Goal: Communication & Community: Answer question/provide support

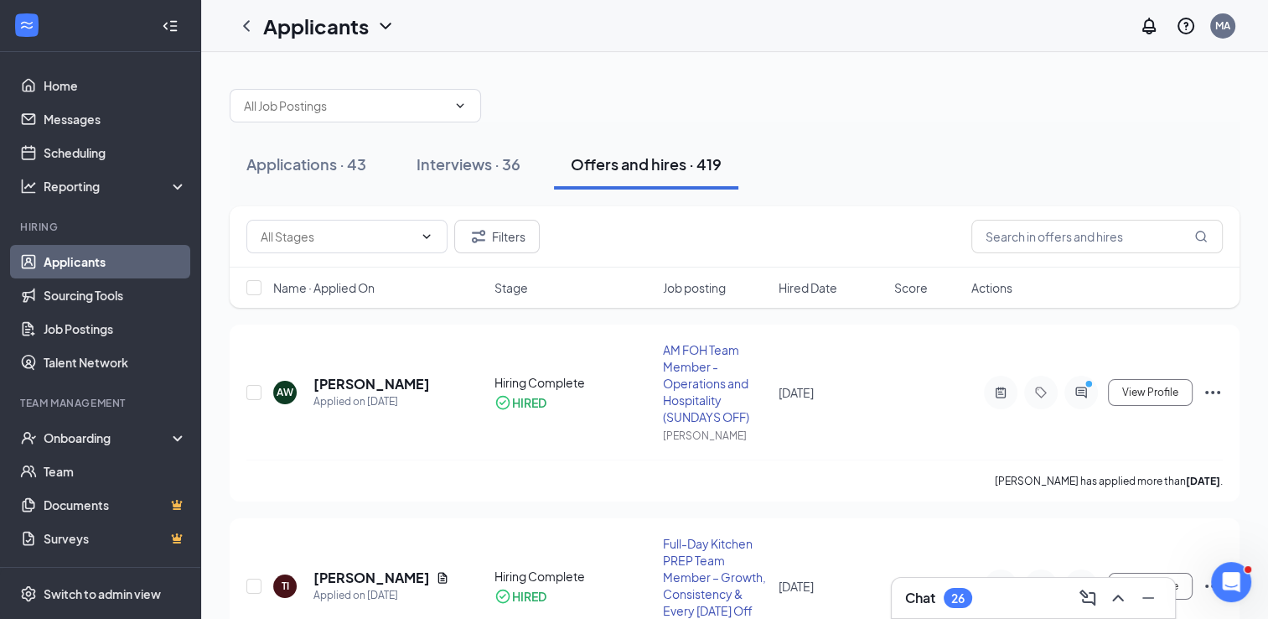
click at [918, 604] on h3 "Chat" at bounding box center [920, 598] width 30 height 18
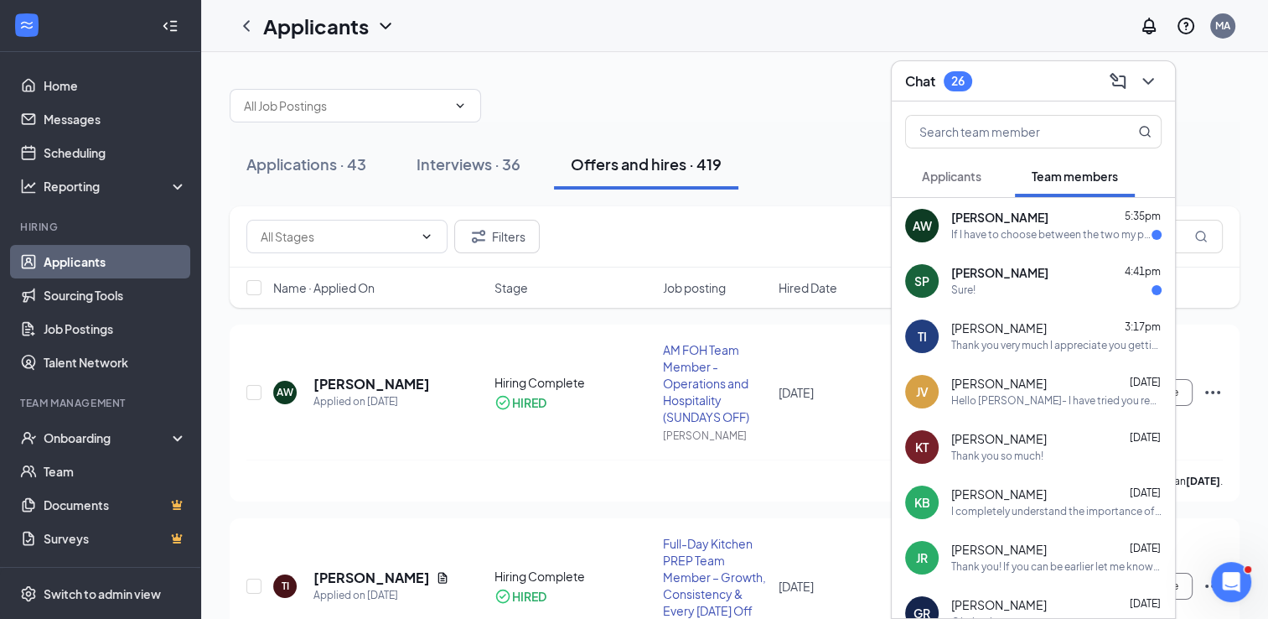
click at [1042, 223] on span "[PERSON_NAME]" at bounding box center [1000, 218] width 97 height 17
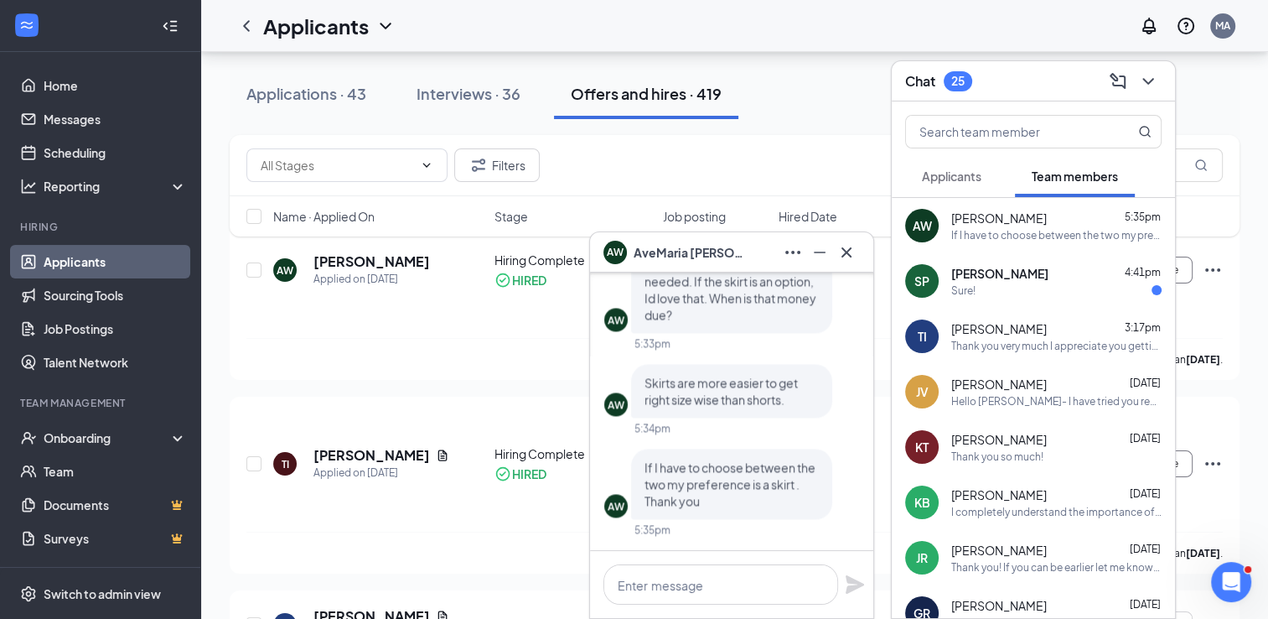
scroll to position [168, 0]
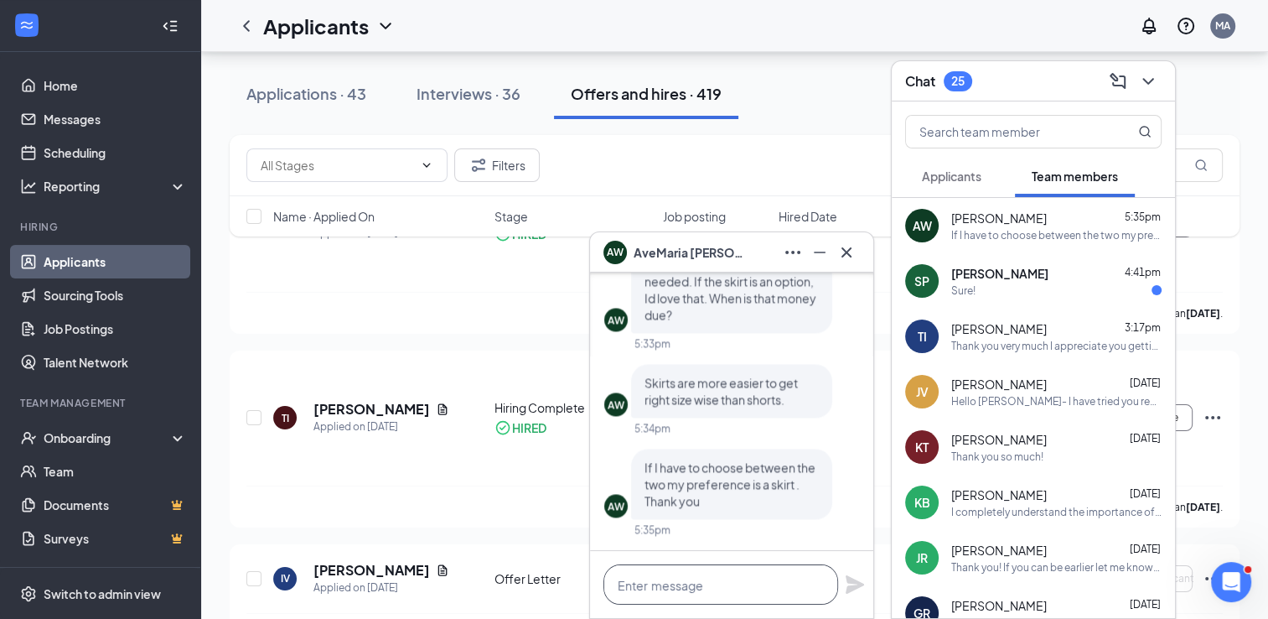
click at [744, 588] on textarea at bounding box center [721, 584] width 235 height 40
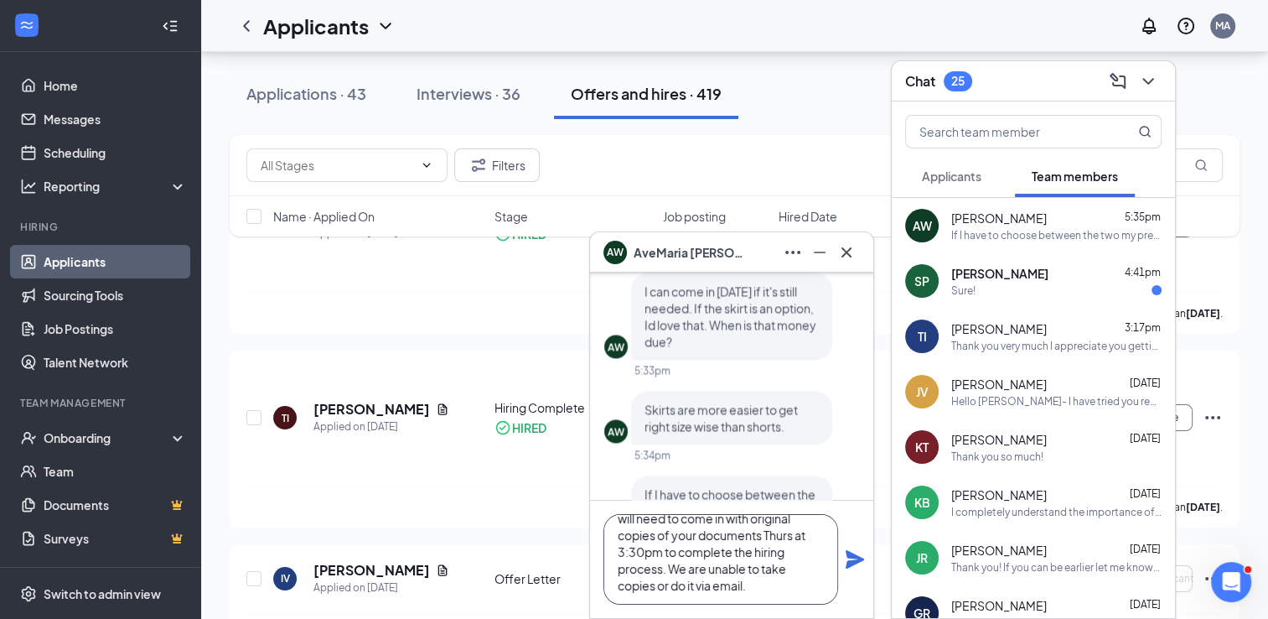
scroll to position [-168, 0]
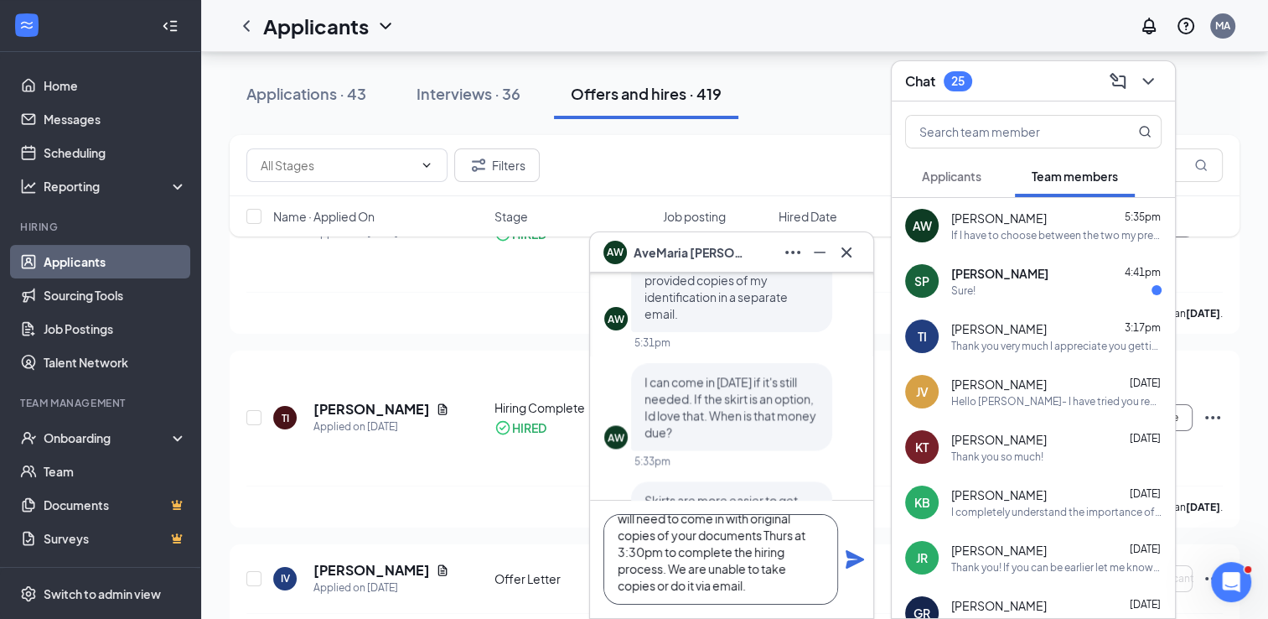
click at [762, 590] on textarea "AveMaria- I will order you a skirt in addition to the regular uniform. You will…" at bounding box center [721, 559] width 235 height 91
type textarea "AveMaria- I will order you a skirt in addition to the regular uniform. You will…"
click at [851, 555] on icon "Plane" at bounding box center [855, 559] width 18 height 18
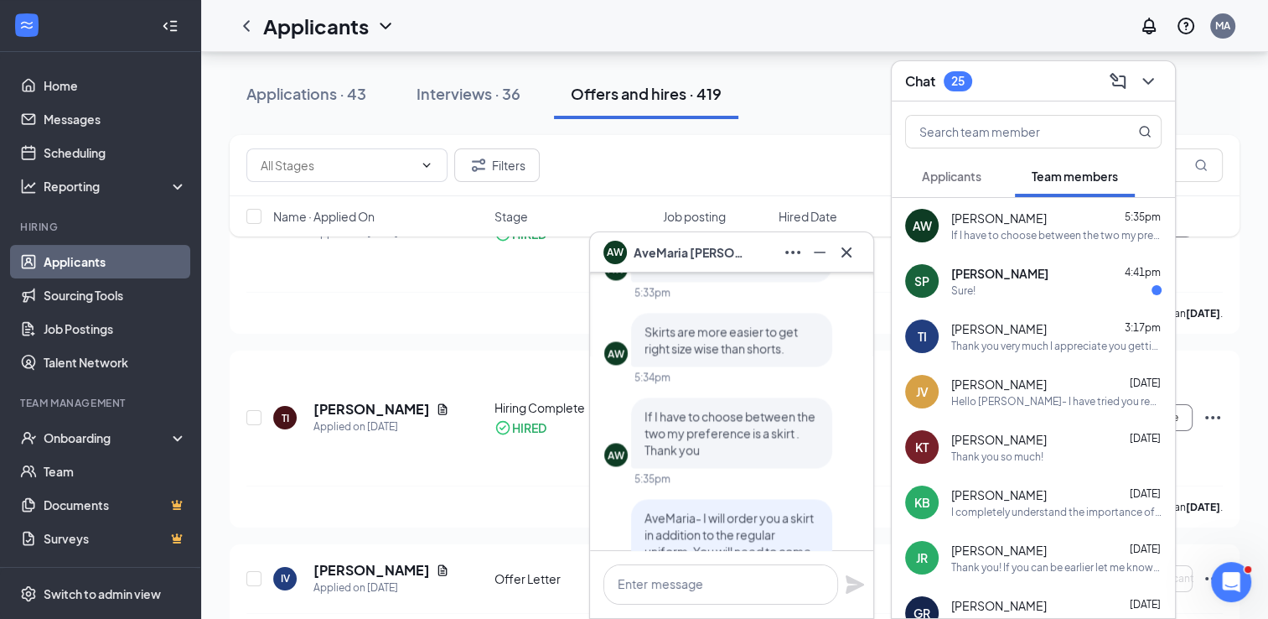
scroll to position [0, 0]
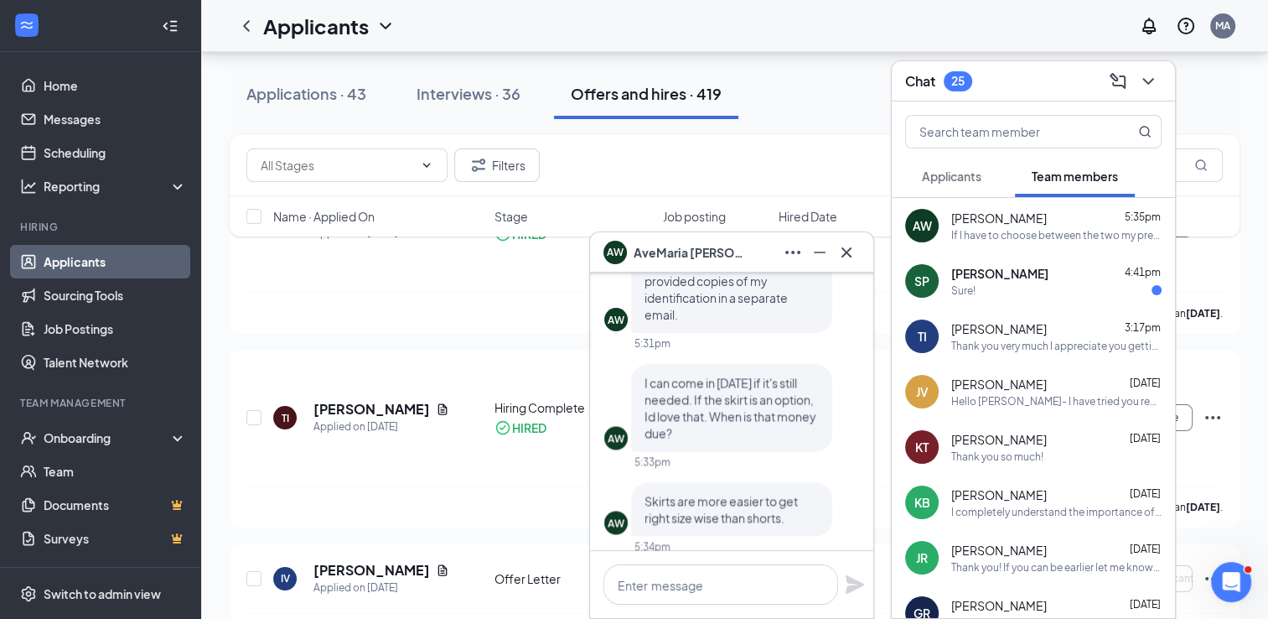
click at [1005, 273] on span "[PERSON_NAME]" at bounding box center [1000, 273] width 97 height 17
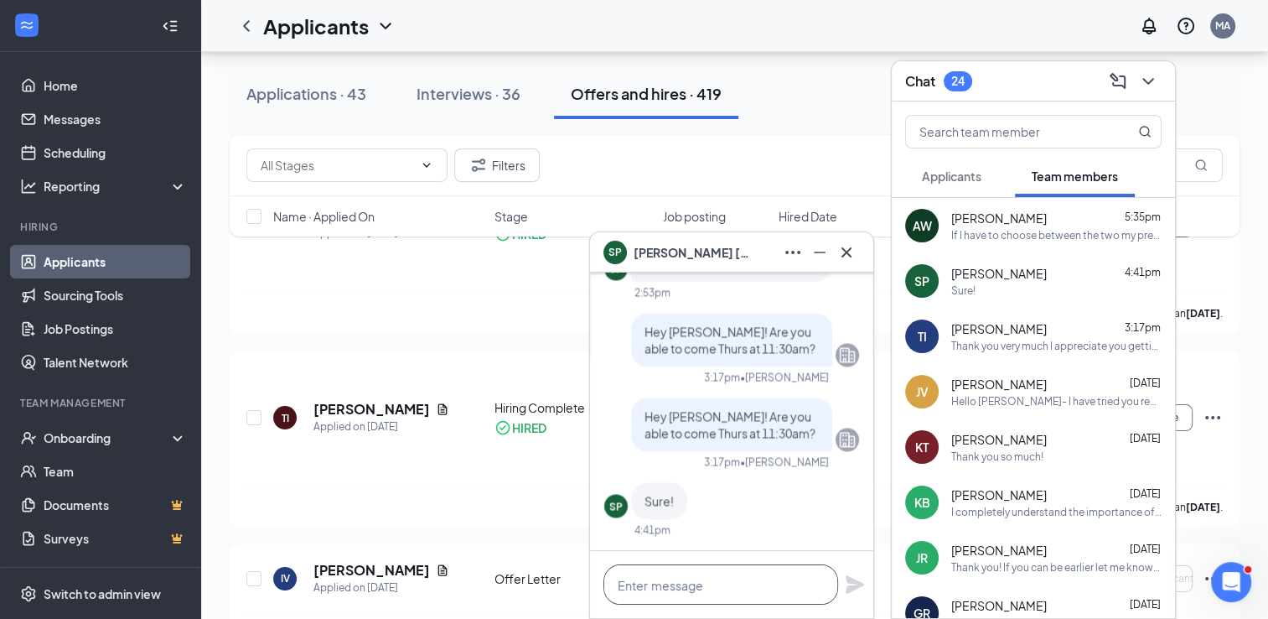
click at [677, 589] on textarea at bounding box center [721, 584] width 235 height 40
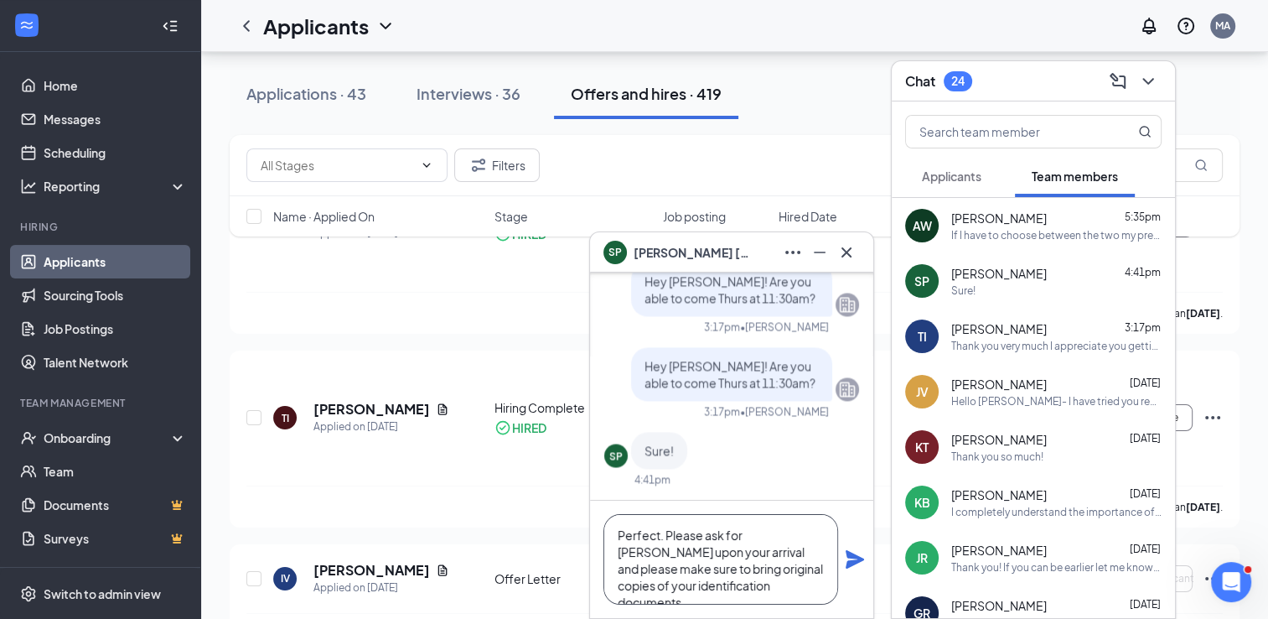
type textarea "Perfect. Please ask for [PERSON_NAME] upon your arrival and please make sure to…"
click at [853, 562] on icon "Plane" at bounding box center [855, 559] width 18 height 18
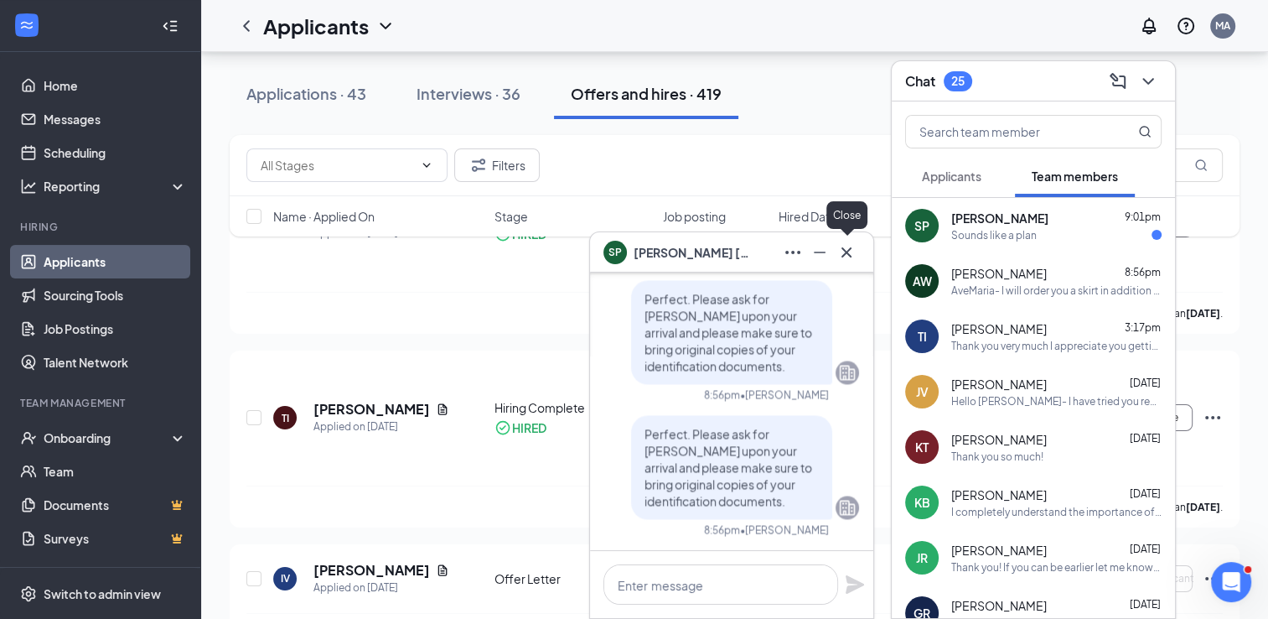
drag, startPoint x: 843, startPoint y: 246, endPoint x: 946, endPoint y: 213, distance: 108.4
click at [843, 246] on icon "Cross" at bounding box center [847, 252] width 20 height 20
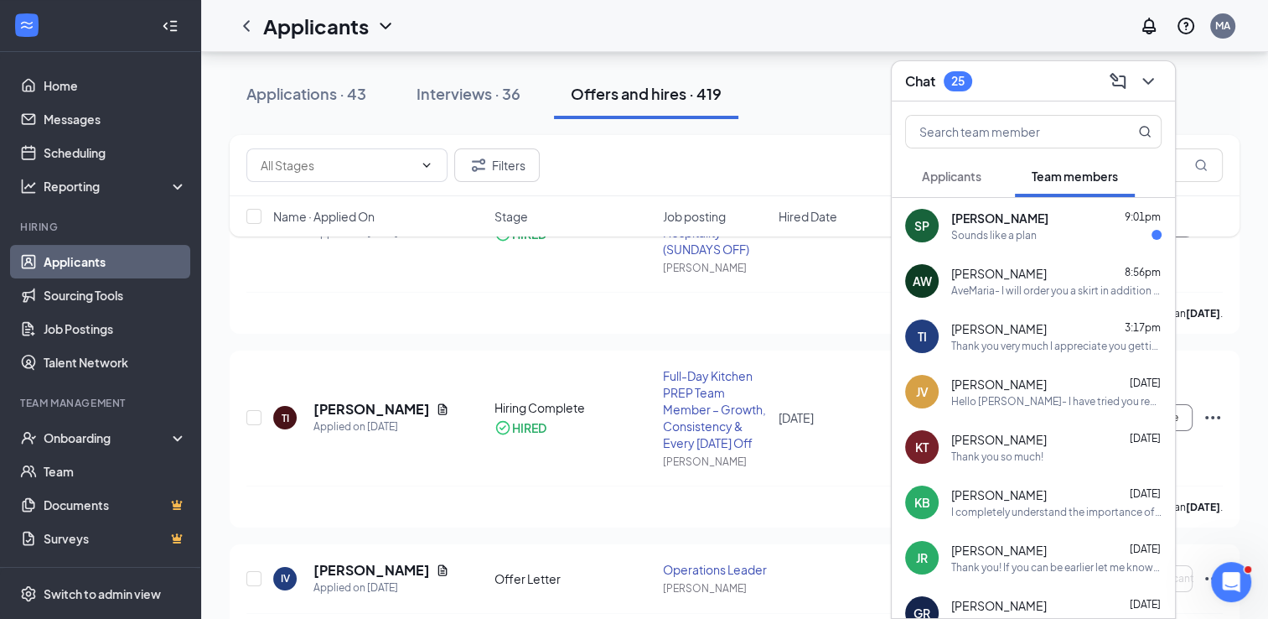
click at [978, 176] on span "Applicants" at bounding box center [952, 176] width 60 height 15
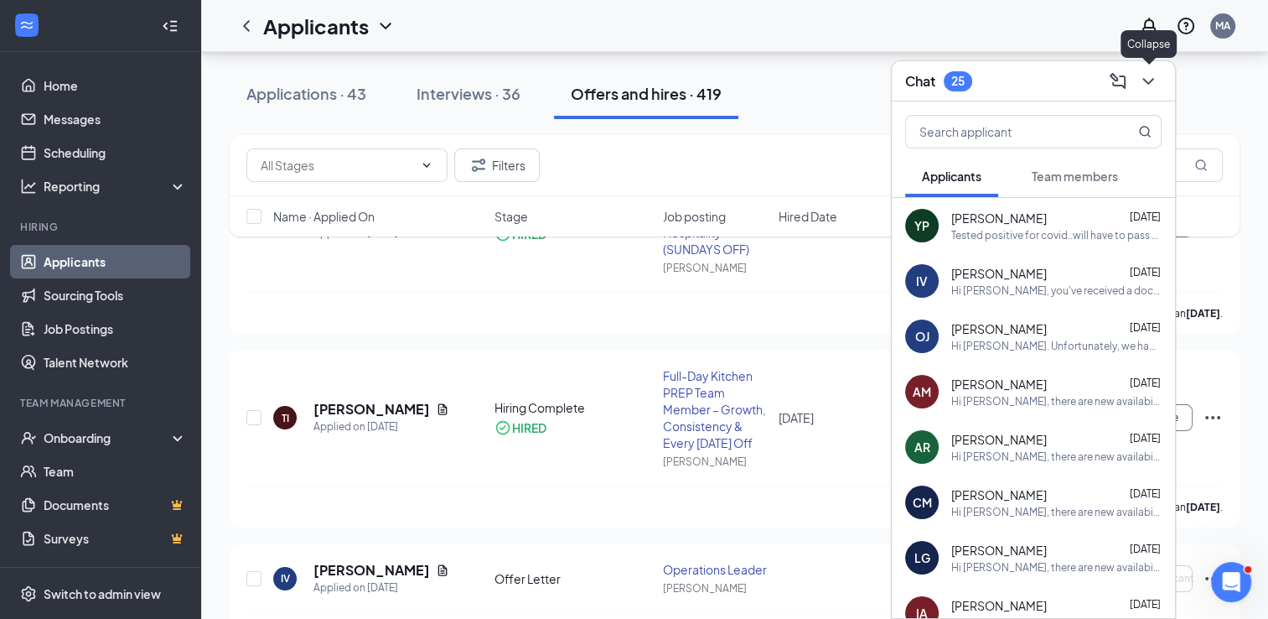
click at [1158, 75] on icon "ChevronDown" at bounding box center [1149, 81] width 20 height 20
